Goal: Book appointment/travel/reservation

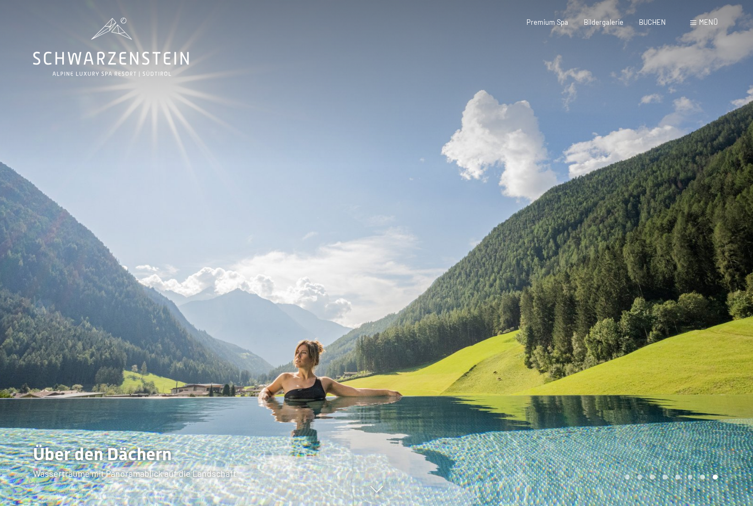
click at [696, 26] on div "Menü" at bounding box center [704, 23] width 28 height 10
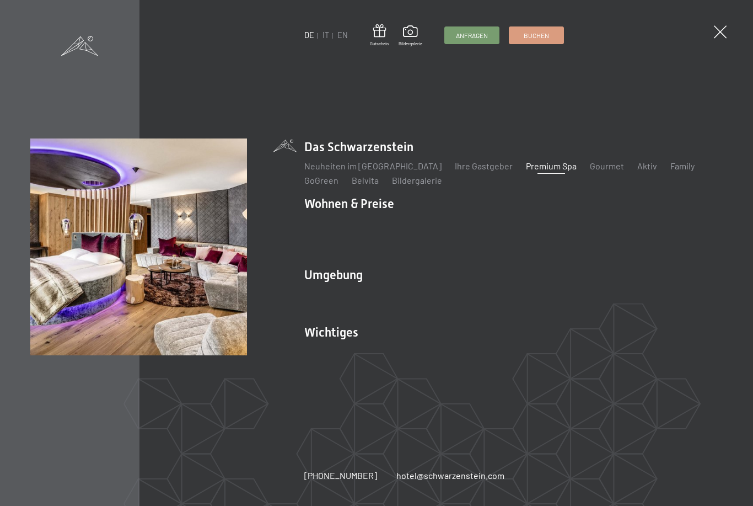
click at [423, 228] on link "Zimmer & Preise" at bounding box center [421, 223] width 64 height 10
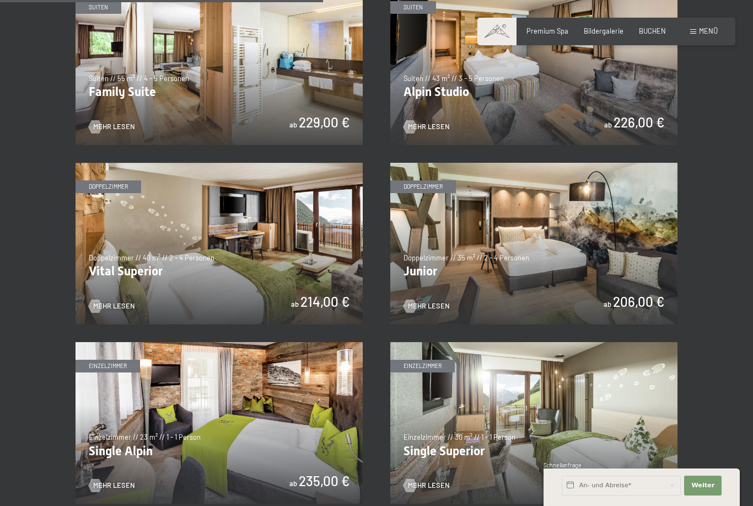
scroll to position [1141, 0]
click at [194, 209] on img at bounding box center [219, 244] width 287 height 162
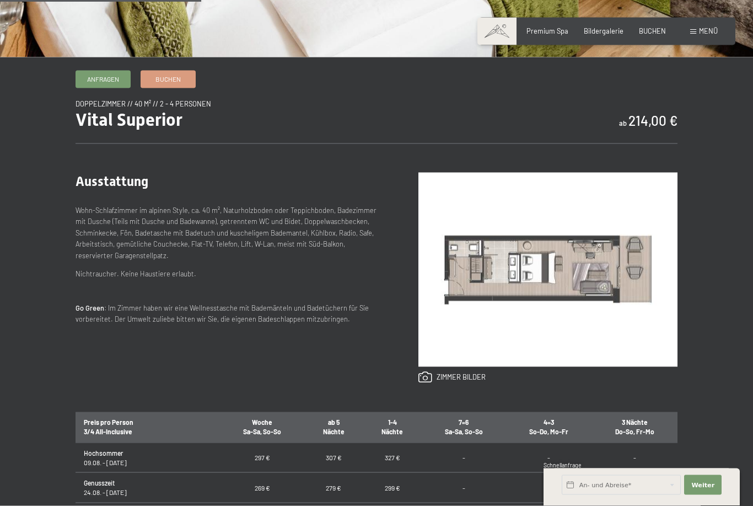
scroll to position [322, 0]
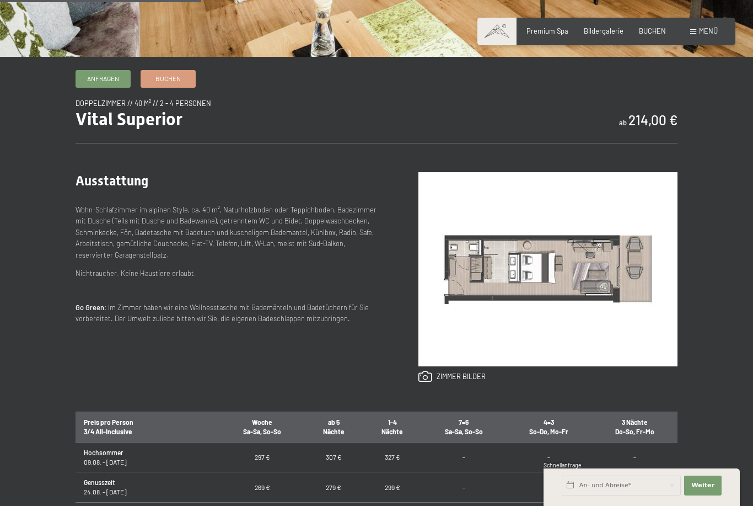
click at [108, 83] on span "Anfragen" at bounding box center [103, 78] width 32 height 9
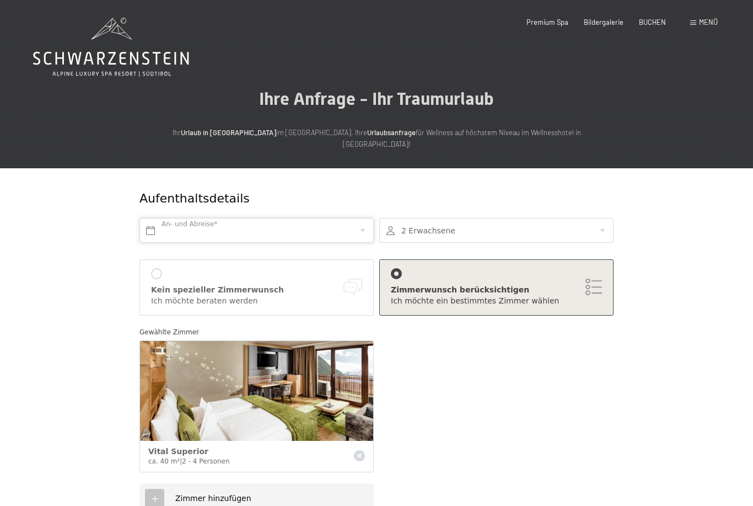
click at [320, 218] on input "text" at bounding box center [256, 230] width 234 height 25
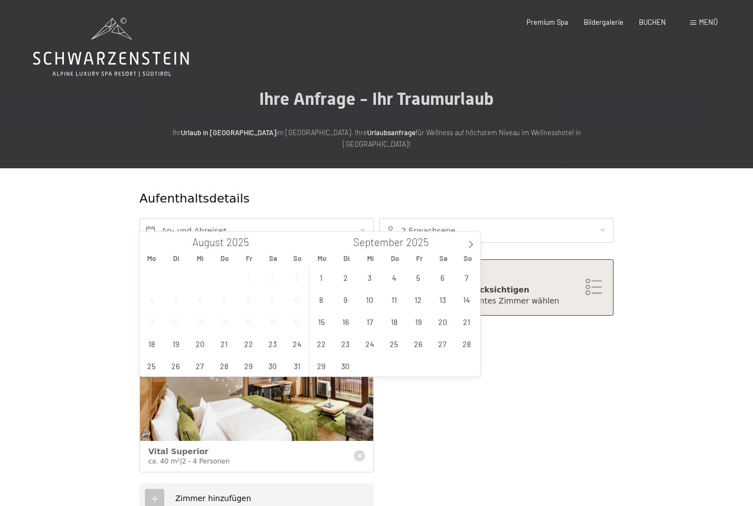
click at [469, 246] on icon at bounding box center [471, 244] width 8 height 8
click at [466, 246] on span at bounding box center [470, 241] width 19 height 19
click at [470, 247] on icon at bounding box center [471, 244] width 4 height 7
click at [470, 249] on span at bounding box center [470, 241] width 19 height 19
type input "2026"
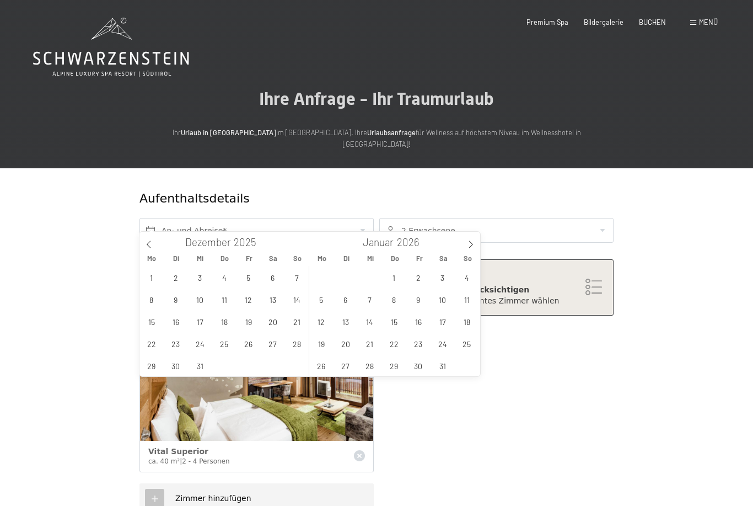
click at [465, 245] on span at bounding box center [470, 241] width 19 height 19
type input "2026"
click at [466, 245] on span at bounding box center [470, 241] width 19 height 19
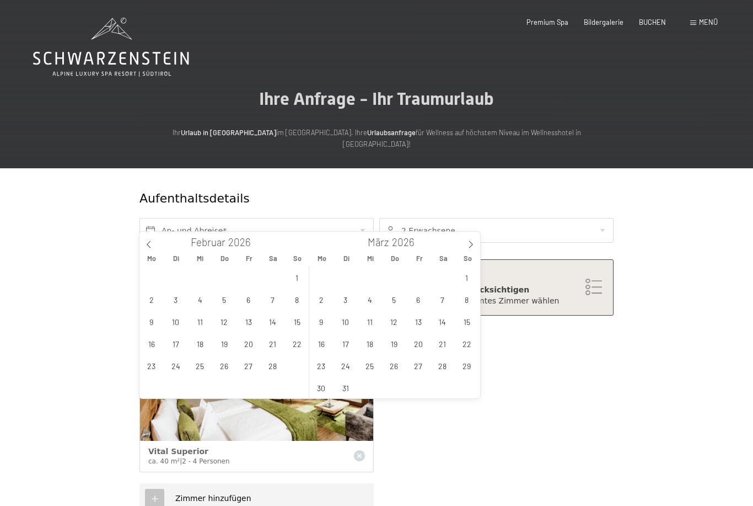
click at [465, 248] on span at bounding box center [470, 241] width 19 height 19
click at [466, 246] on span at bounding box center [470, 241] width 19 height 19
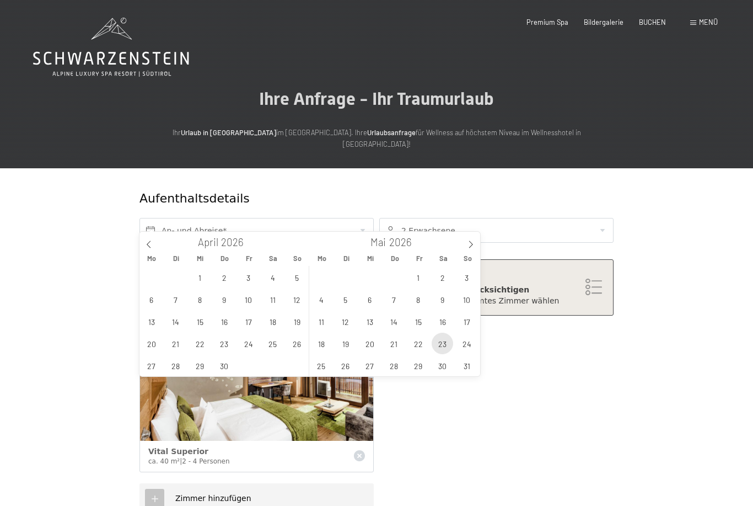
click at [447, 342] on span "23" at bounding box center [442, 342] width 21 height 21
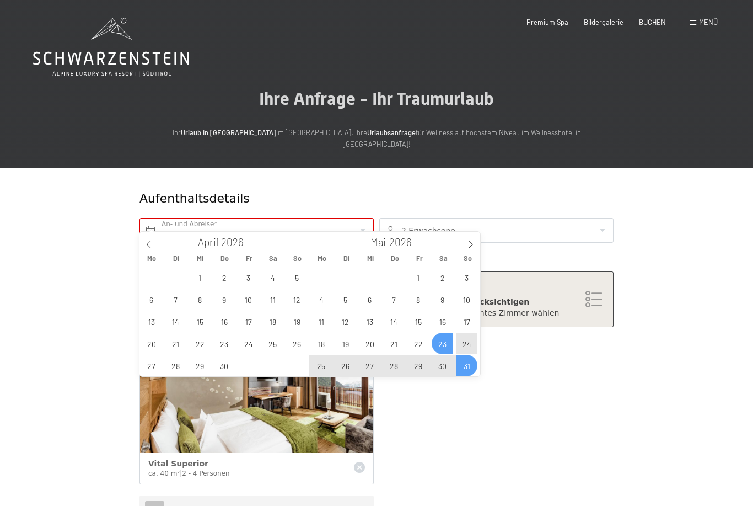
click at [472, 367] on span "31" at bounding box center [466, 364] width 21 height 21
type input "Sa. 23.05.2026 - So. 31.05.2026"
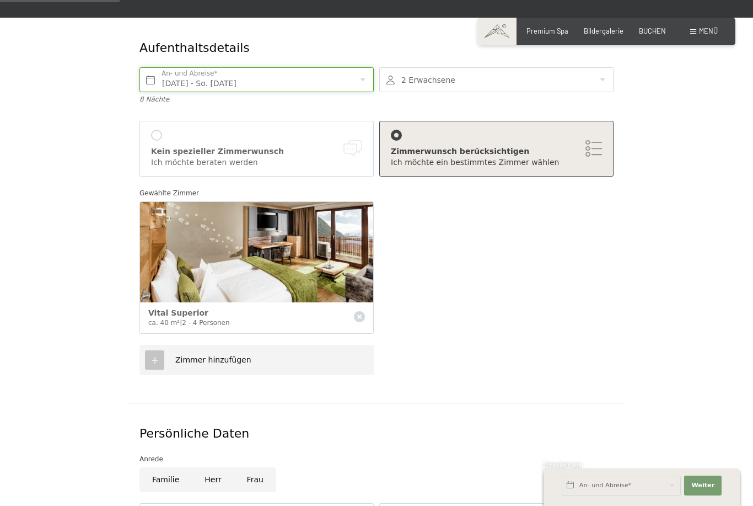
scroll to position [151, 0]
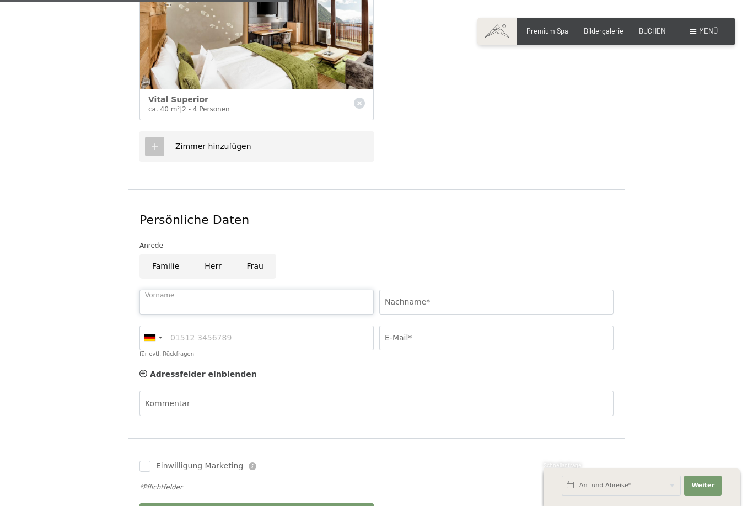
click at [342, 289] on input "Vorname" at bounding box center [256, 301] width 234 height 25
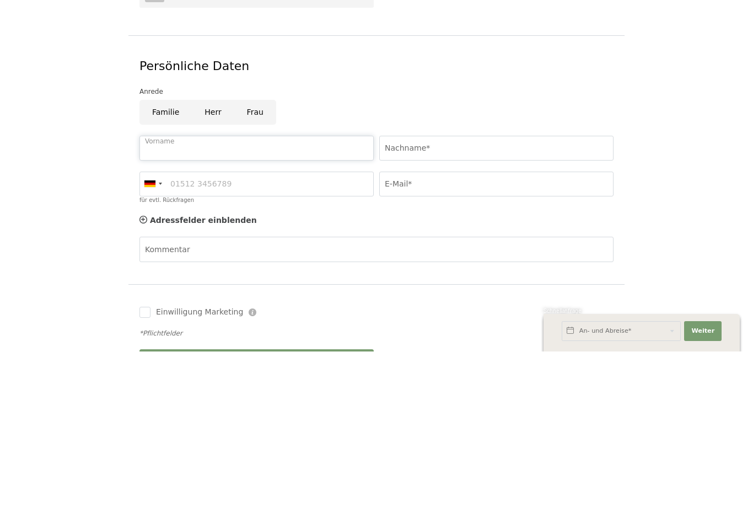
type input "Oliver"
type input "Braun"
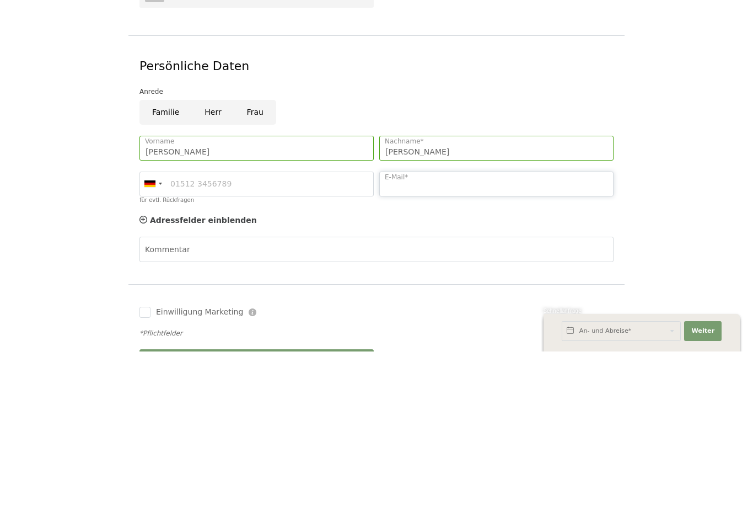
click at [450, 326] on input "E-Mail*" at bounding box center [496, 338] width 234 height 25
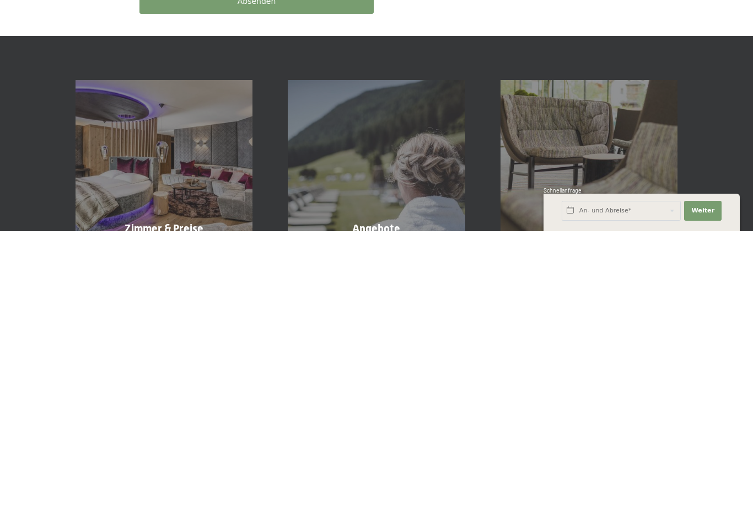
scroll to position [620, 0]
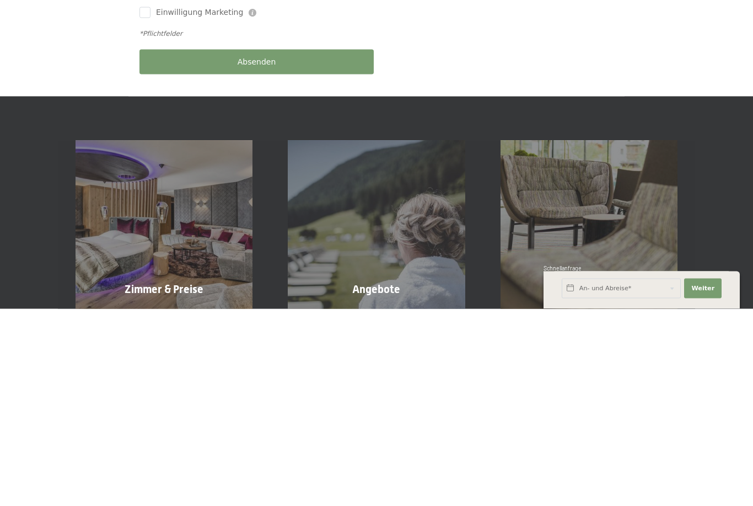
type input "Orlikbraun@hotmail.com"
click at [260, 241] on div "Absenden" at bounding box center [257, 259] width 240 height 36
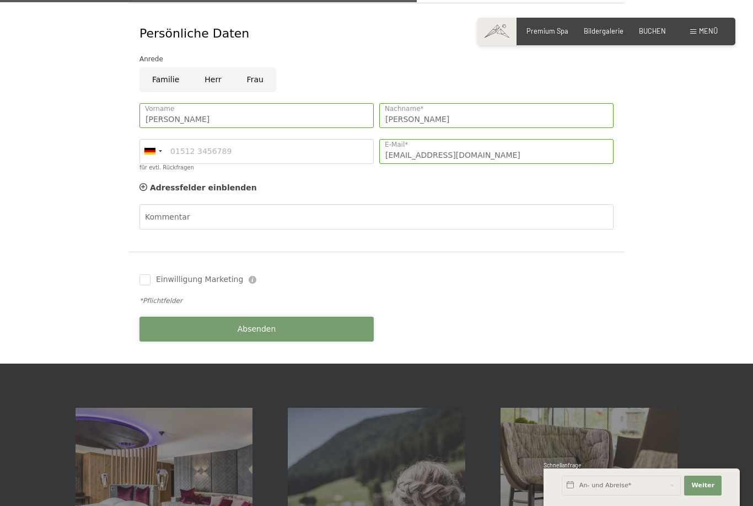
scroll to position [550, 0]
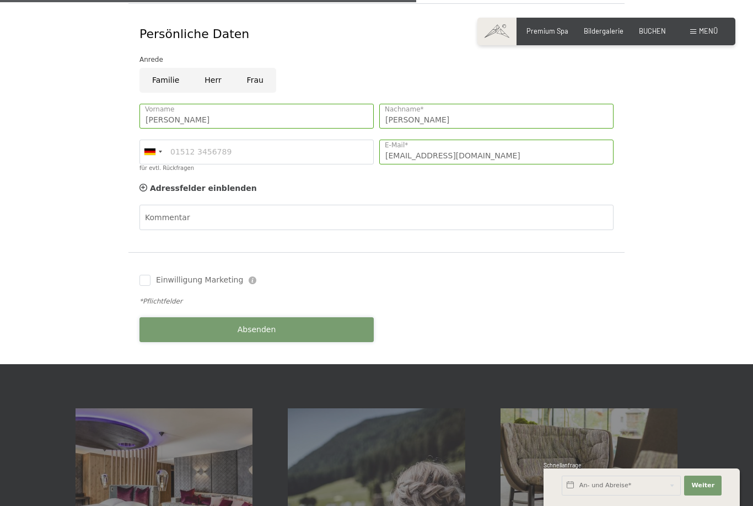
click at [209, 317] on button "Absenden" at bounding box center [256, 329] width 234 height 25
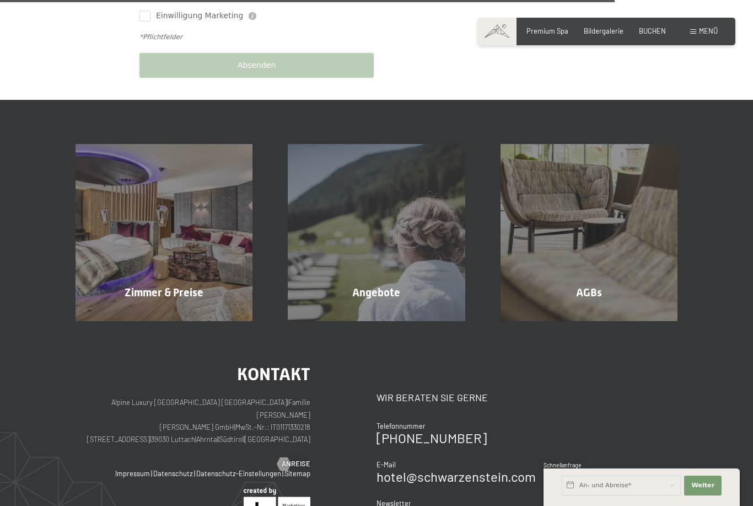
scroll to position [814, 0]
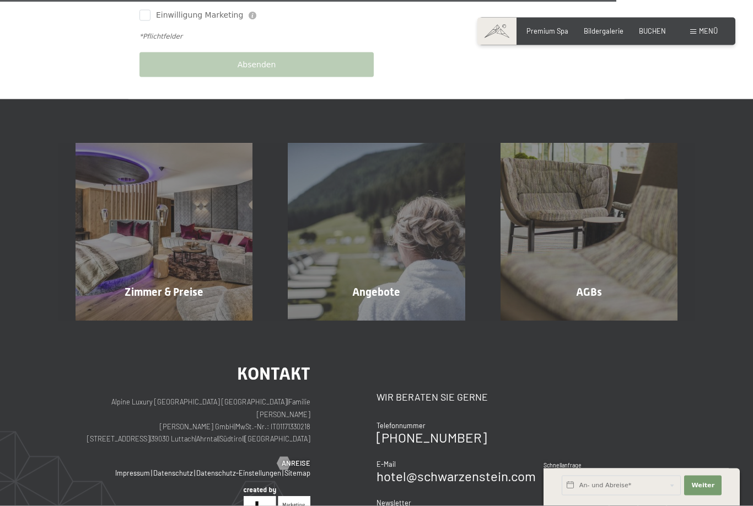
click at [367, 286] on div "Angebote Mehr erfahren" at bounding box center [376, 231] width 212 height 177
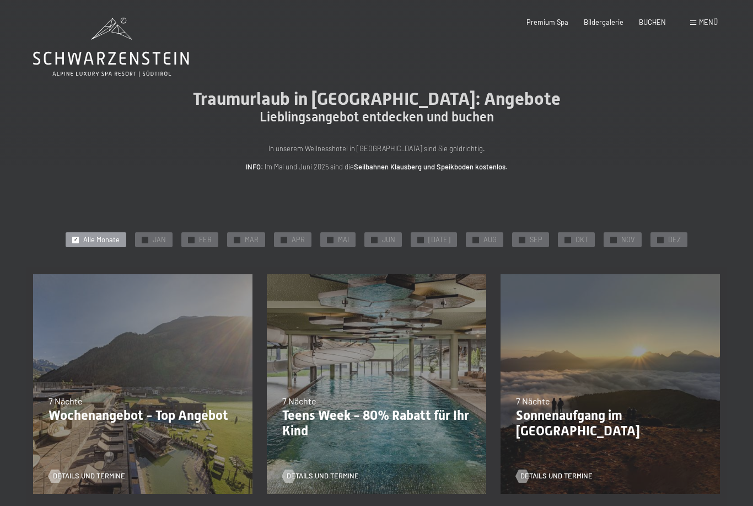
click at [351, 244] on div "✓ MAI" at bounding box center [337, 239] width 35 height 15
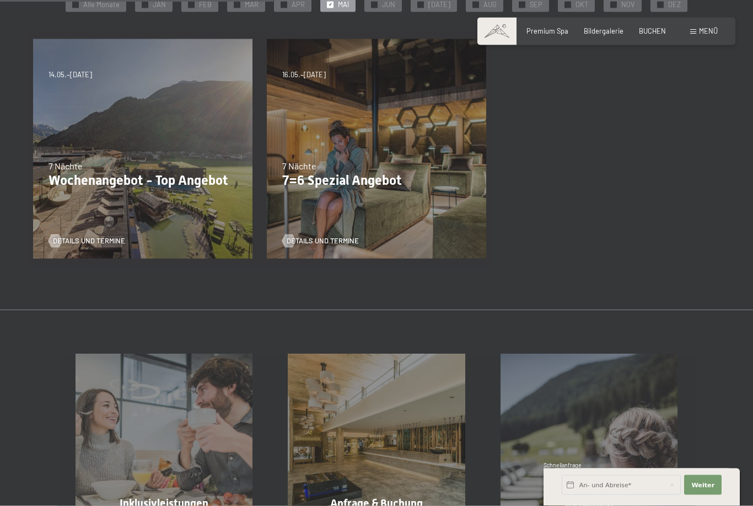
scroll to position [236, 0]
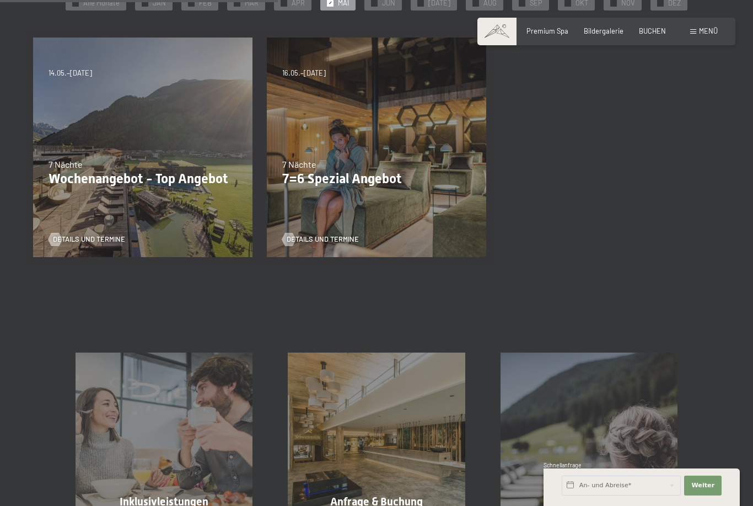
click at [311, 188] on div "04.10.–26.10.2025 01.11.–21.12.2025 10.01.–01.02.2026 07.03.–29.03.2026 16.05.–…" at bounding box center [377, 147] width 234 height 234
click at [123, 164] on div "7 Nächte" at bounding box center [143, 164] width 189 height 12
click at [119, 234] on span "Details und Termine" at bounding box center [89, 239] width 72 height 10
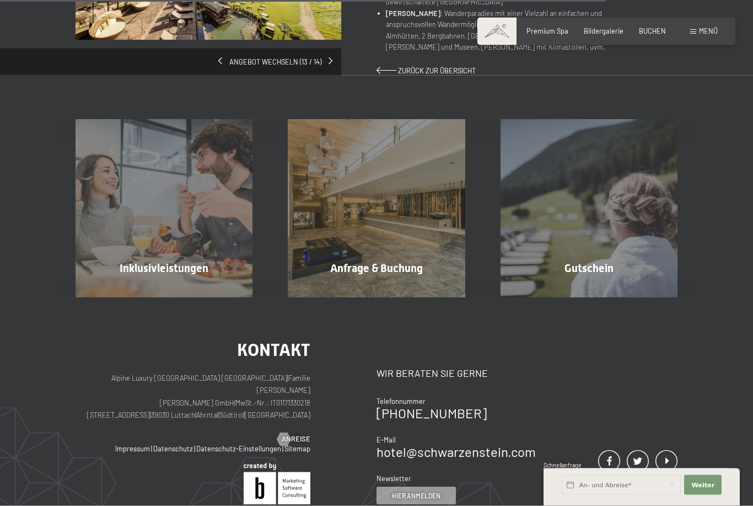
scroll to position [759, 0]
